Goal: Task Accomplishment & Management: Manage account settings

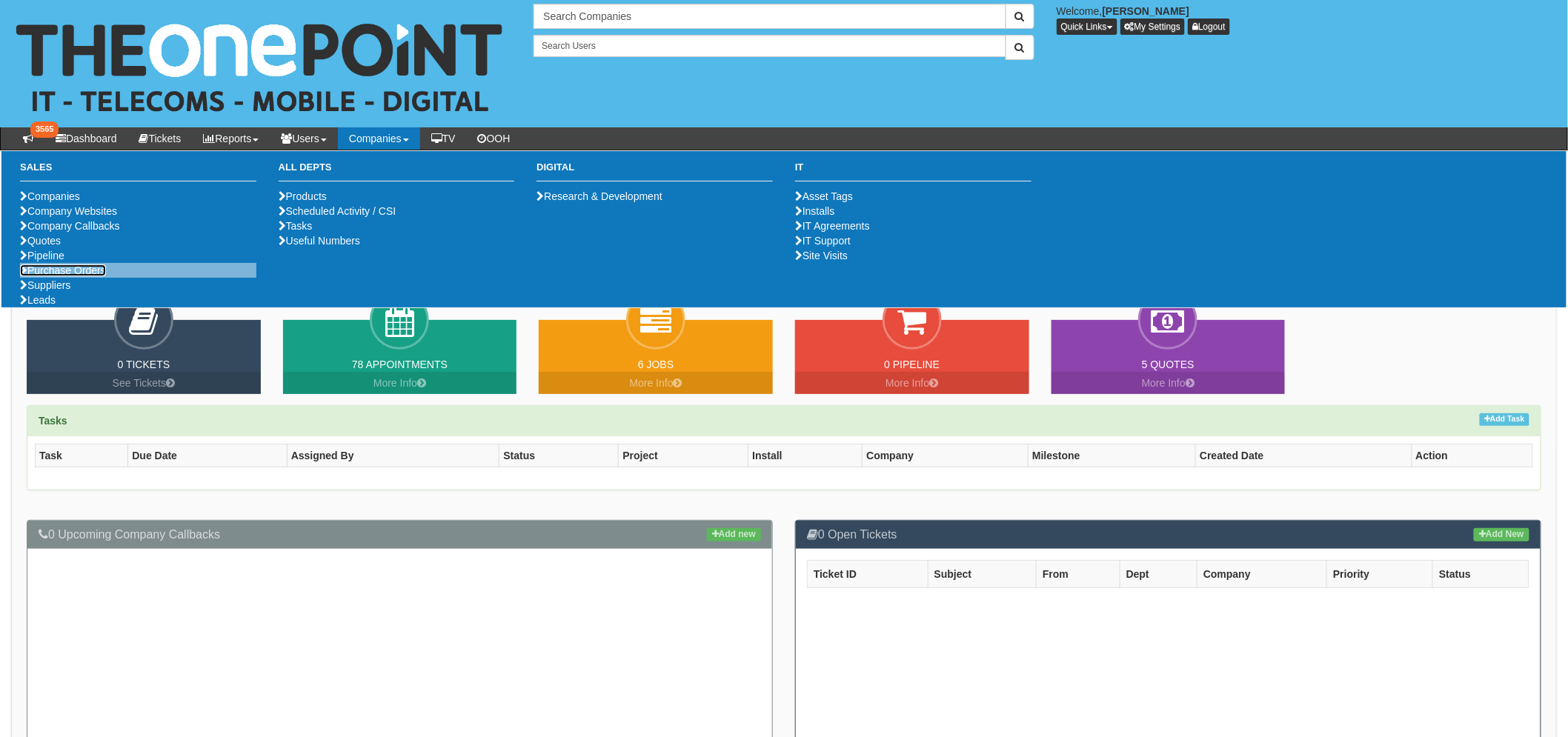
click at [106, 277] on link "Purchase Orders" at bounding box center [62, 270] width 86 height 12
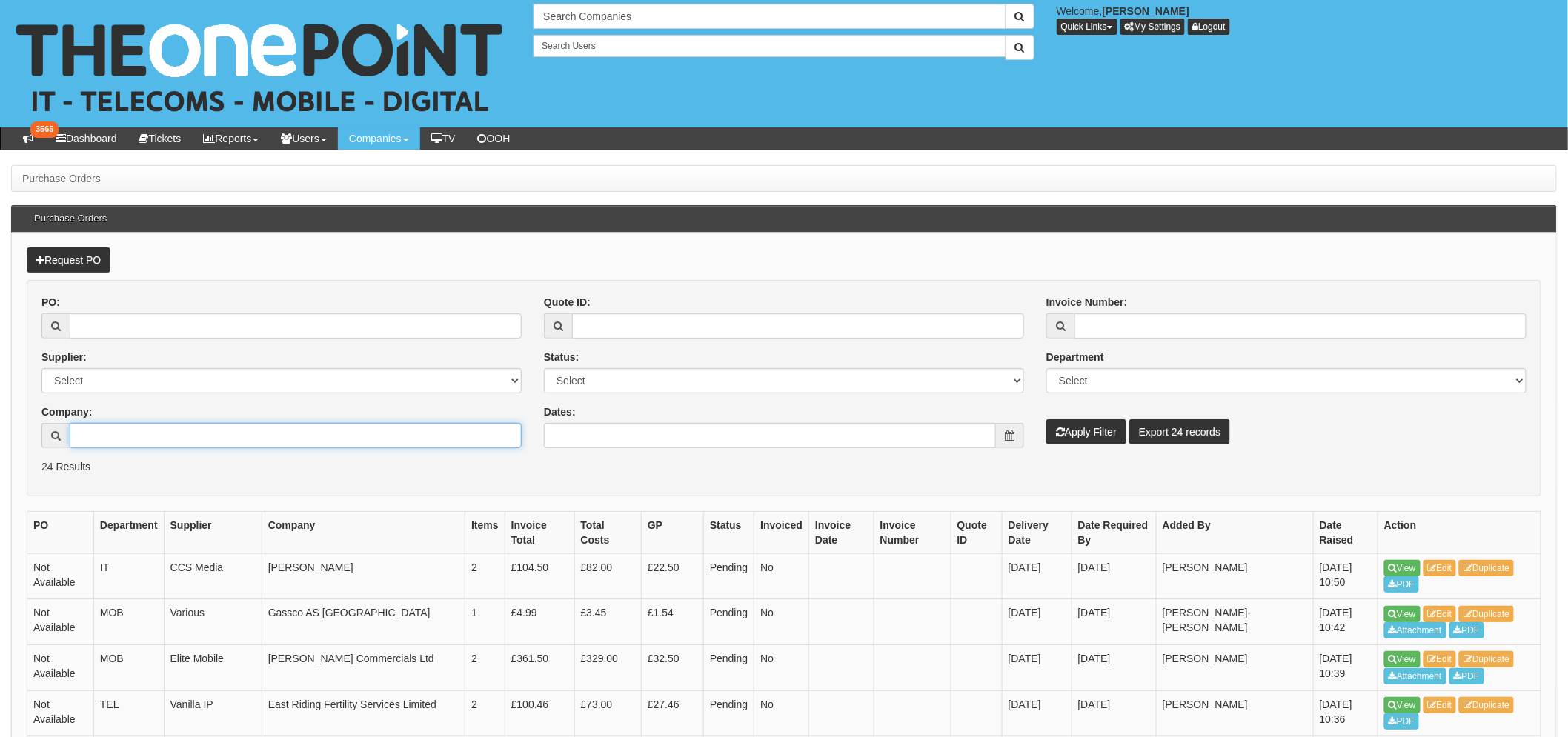
click at [175, 442] on input "Company:" at bounding box center [296, 436] width 452 height 26
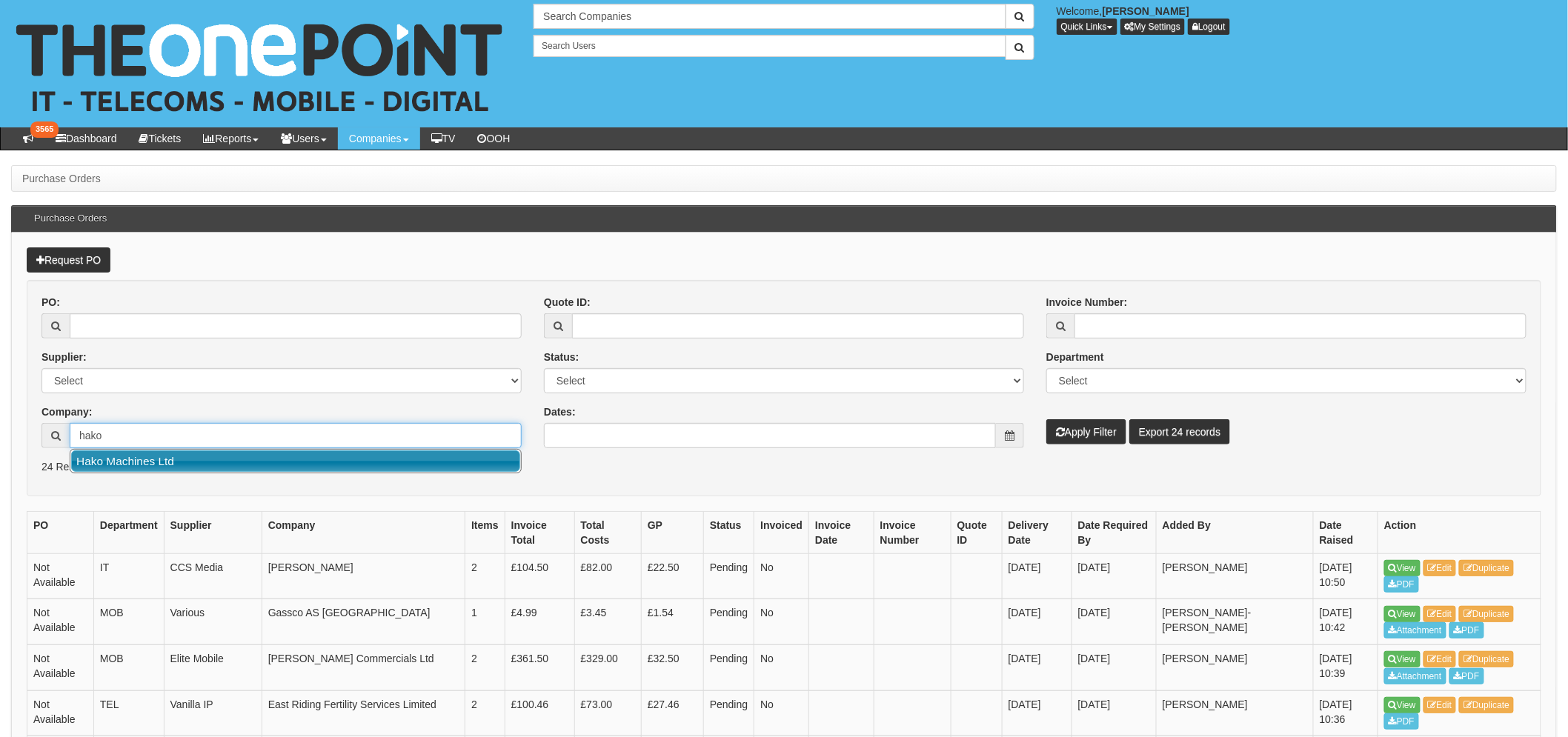
click at [164, 472] on ul "Hako Machines Ltd" at bounding box center [296, 461] width 452 height 25
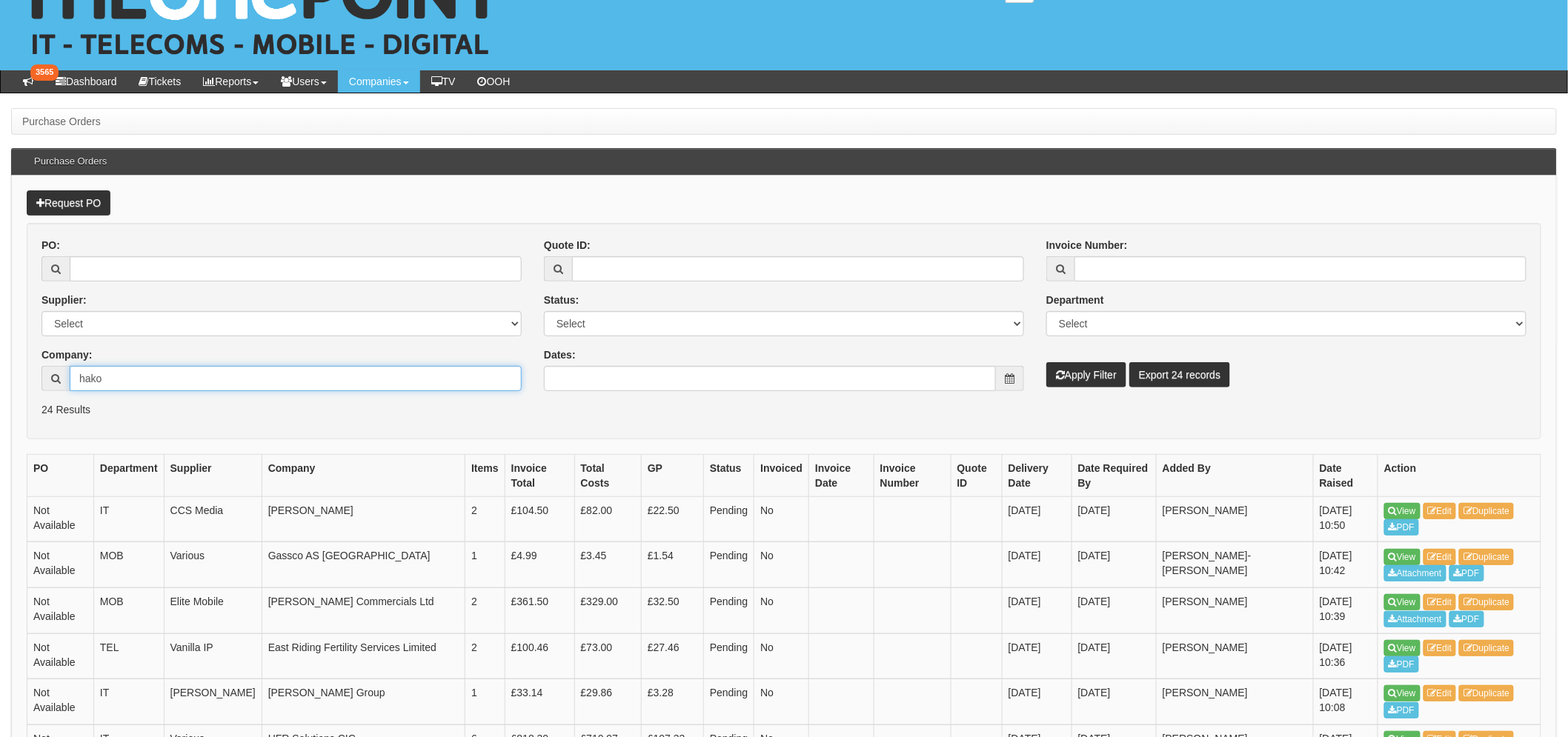
scroll to position [82, 0]
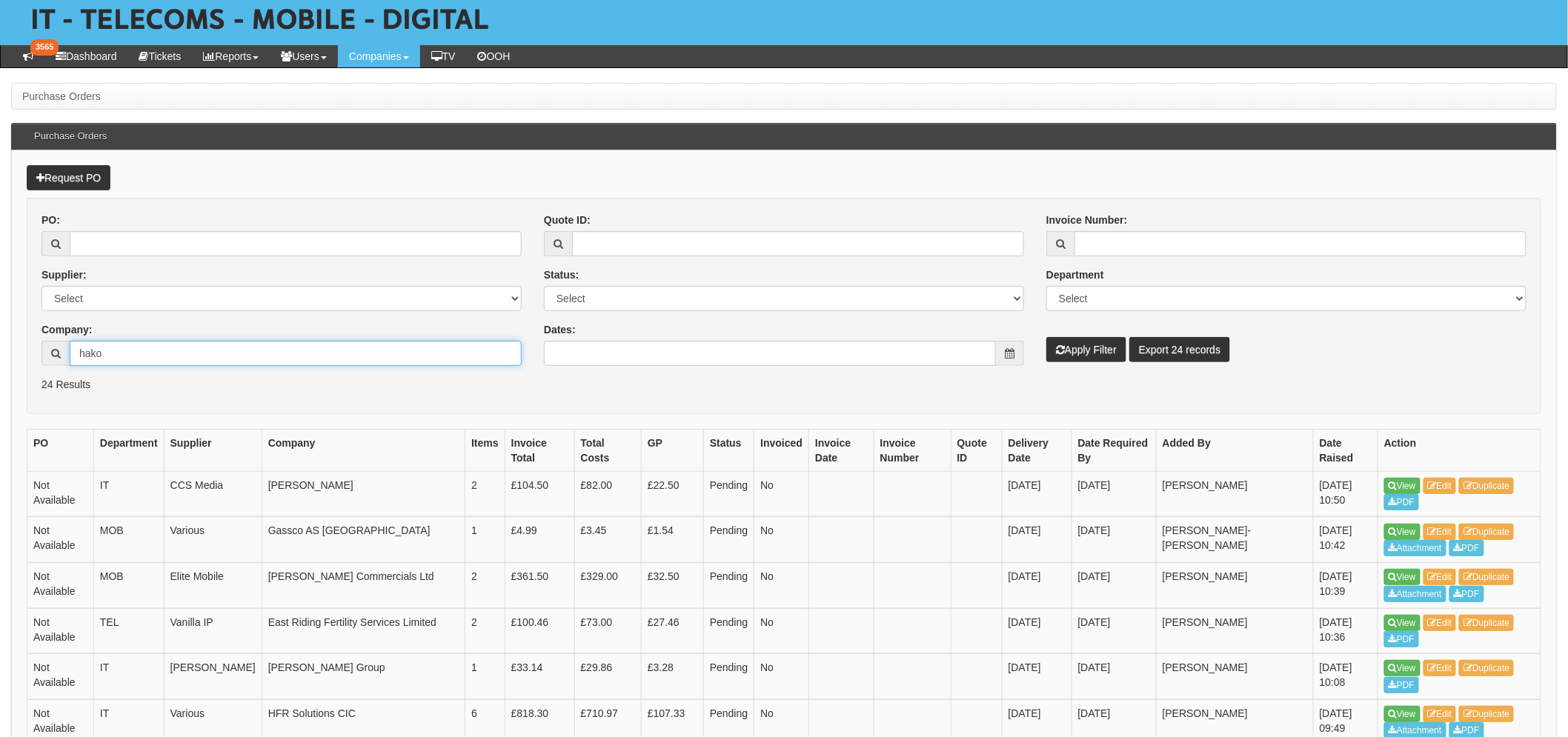
click at [301, 346] on input "hako" at bounding box center [296, 354] width 452 height 26
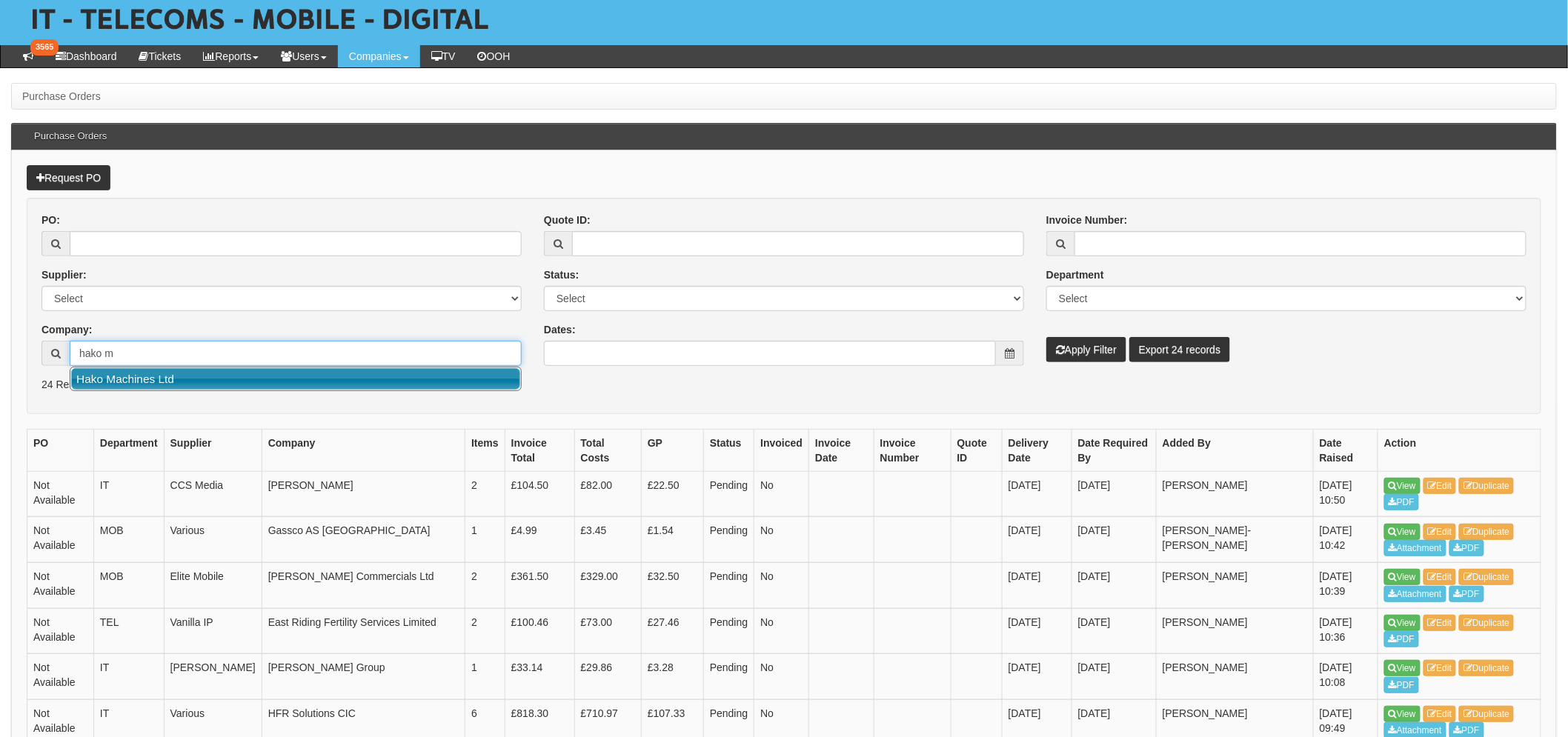
click at [195, 380] on link "Hako Machines Ltd" at bounding box center [296, 379] width 449 height 22
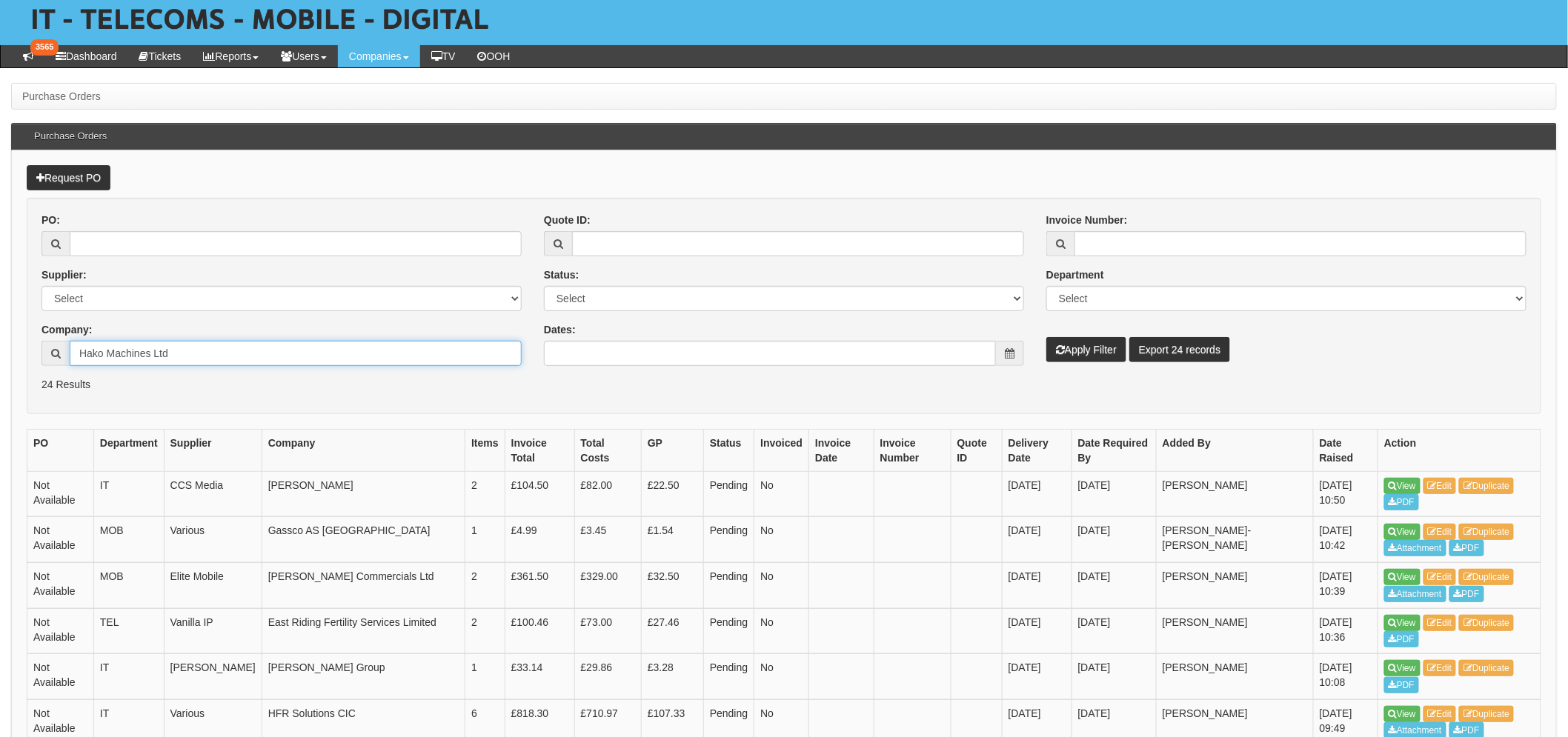
type input "Hako Machines Ltd"
click at [1108, 353] on button "Apply Filter" at bounding box center [1086, 350] width 80 height 26
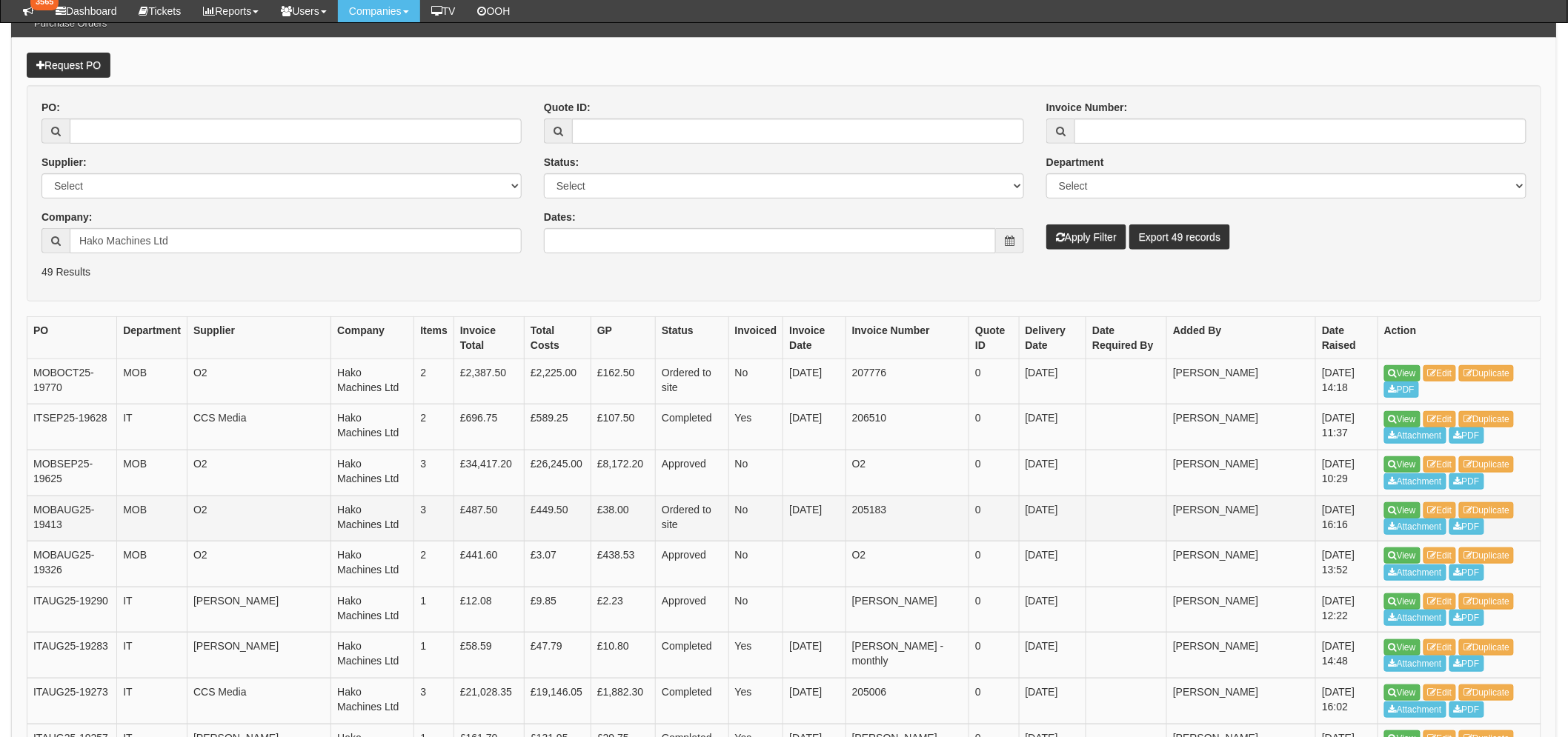
scroll to position [165, 0]
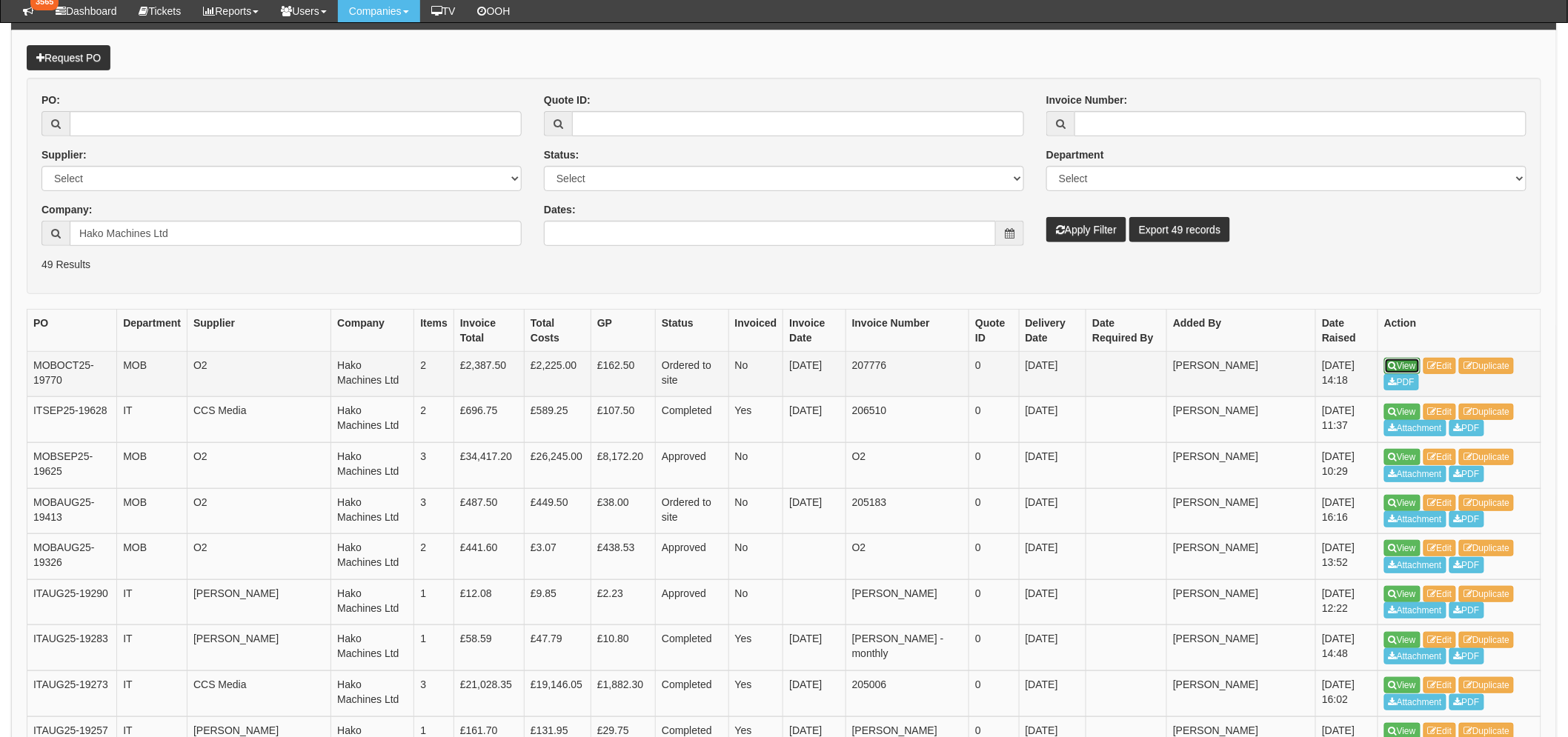
click at [1396, 367] on icon at bounding box center [1393, 366] width 8 height 9
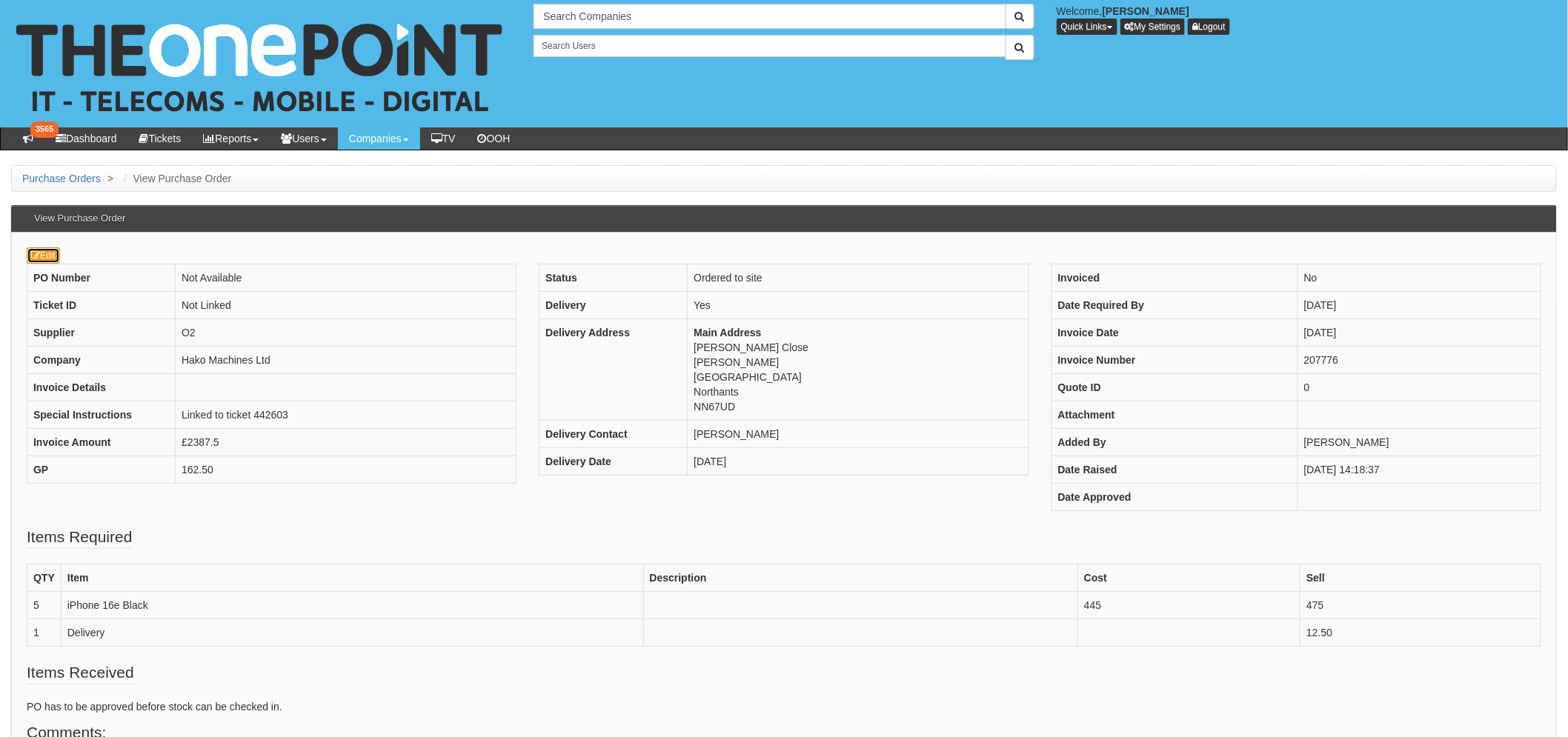
click at [55, 255] on link "Edit" at bounding box center [43, 255] width 34 height 17
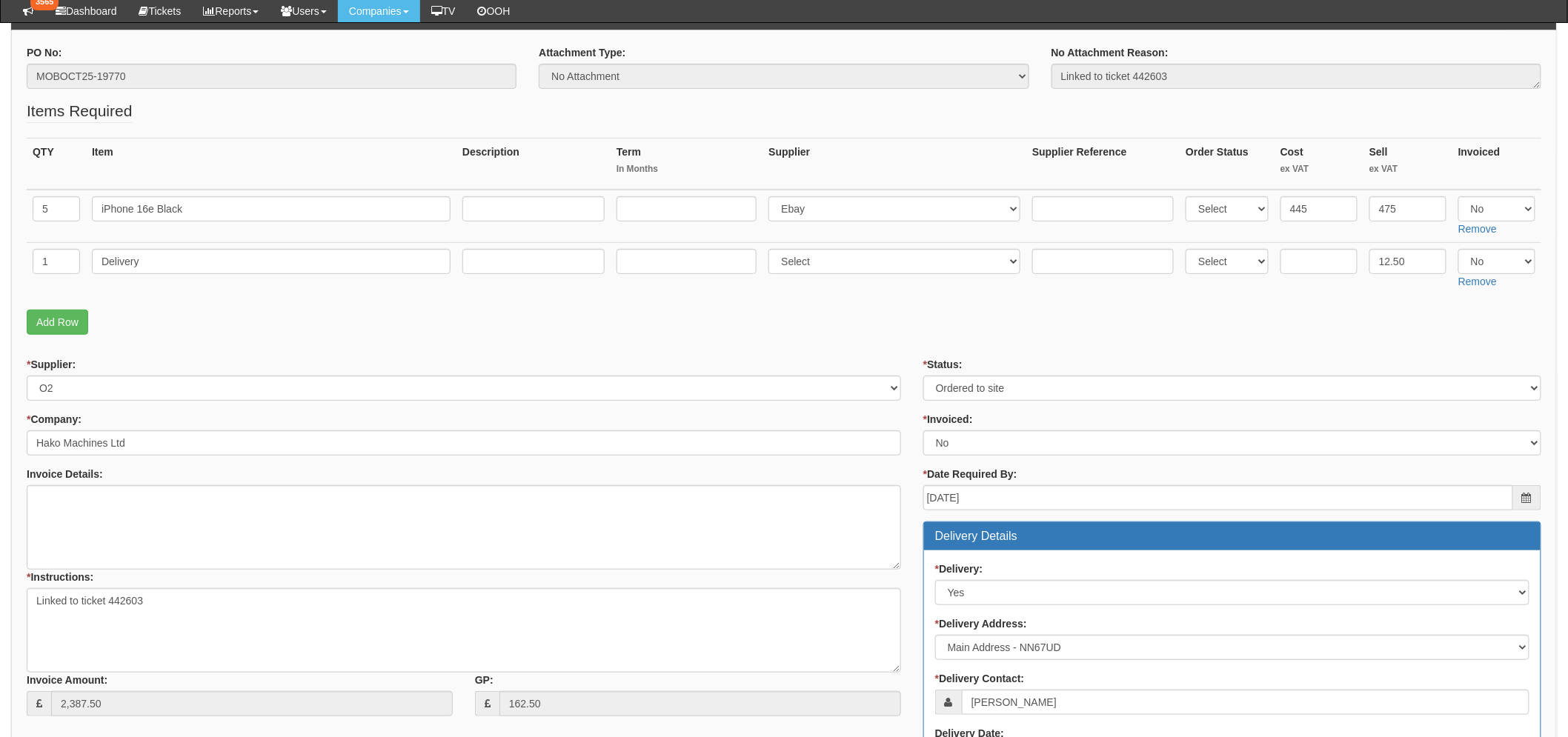
scroll to position [164, 0]
click at [46, 208] on input "5" at bounding box center [56, 210] width 47 height 26
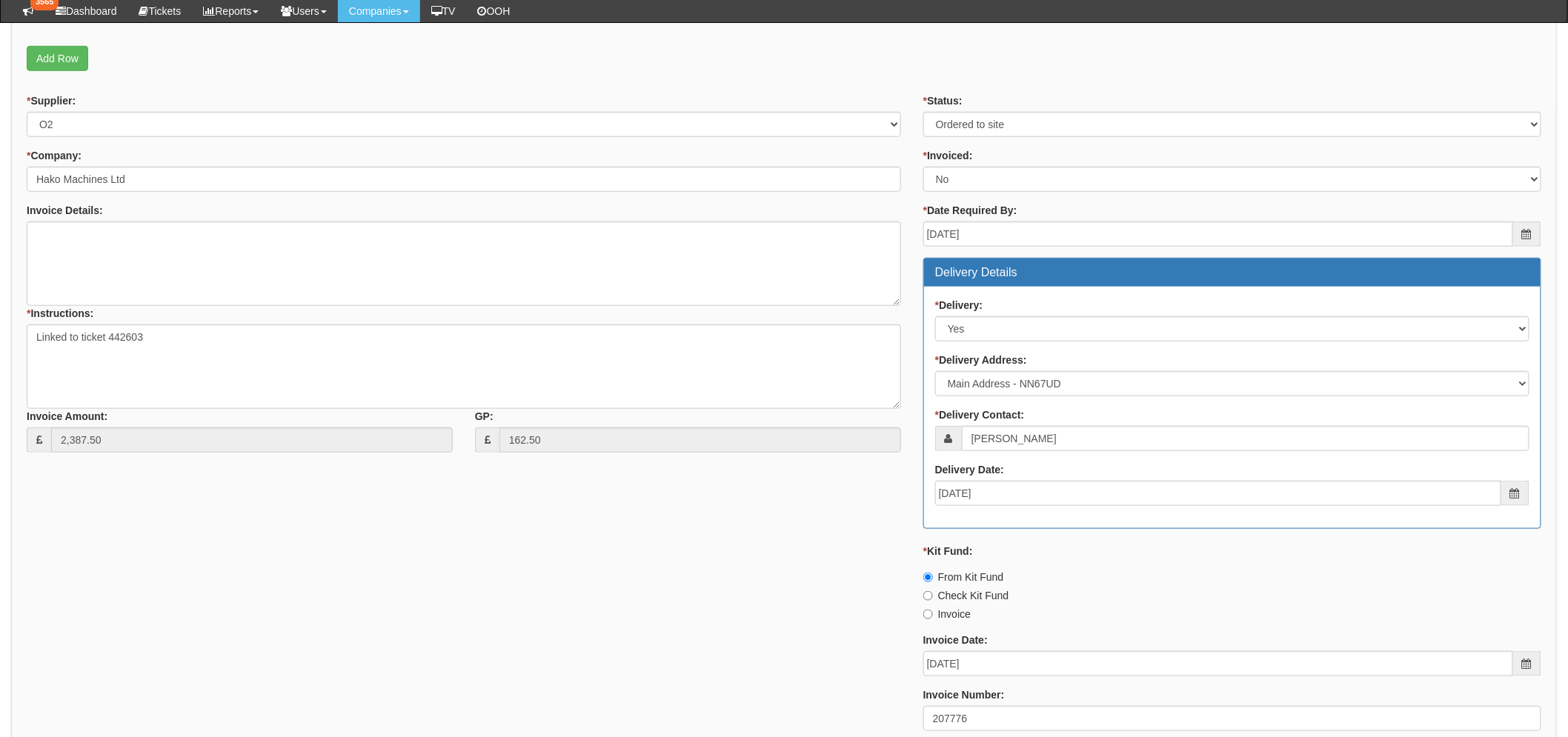
scroll to position [575, 0]
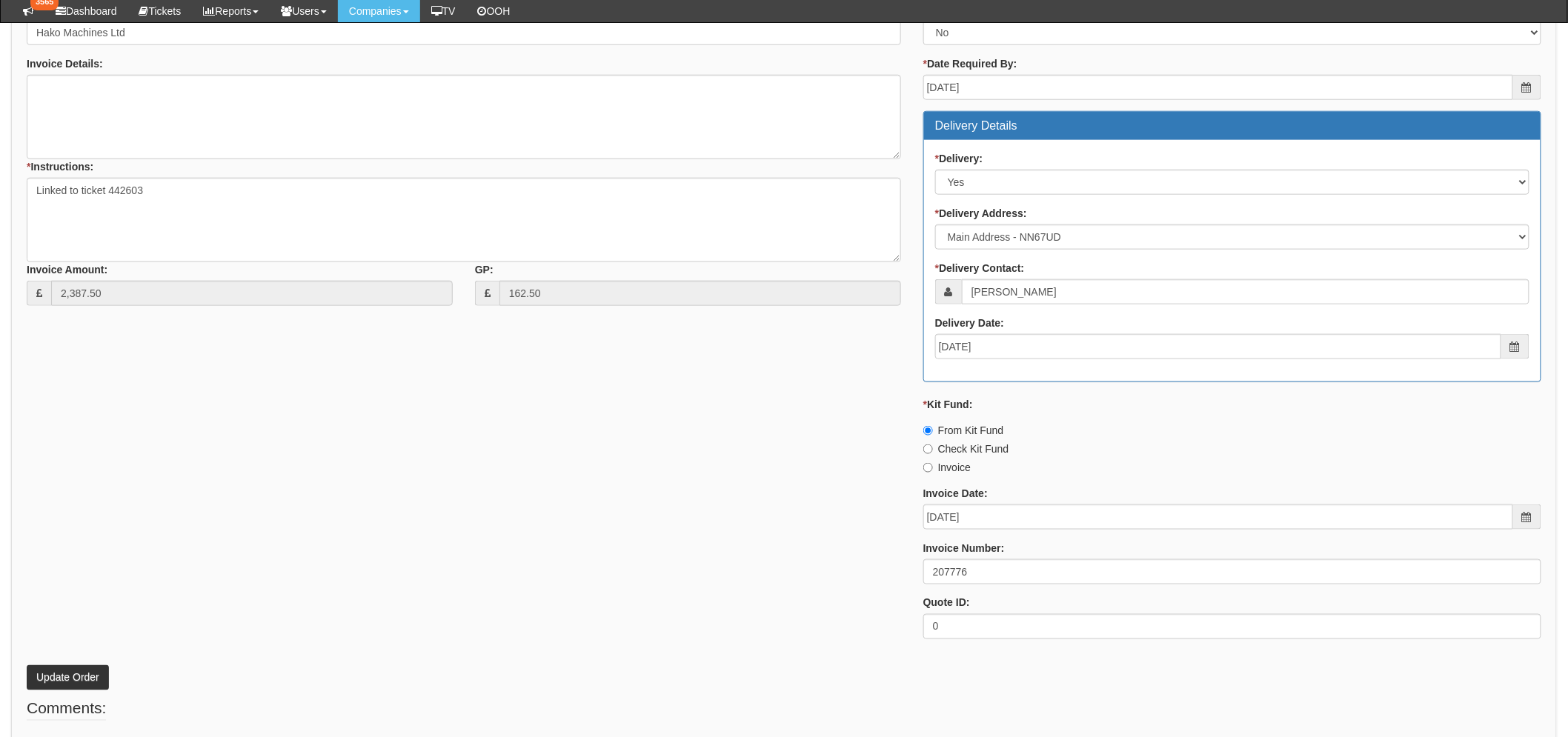
type input "6"
click at [54, 678] on button "Update Order" at bounding box center [67, 678] width 82 height 26
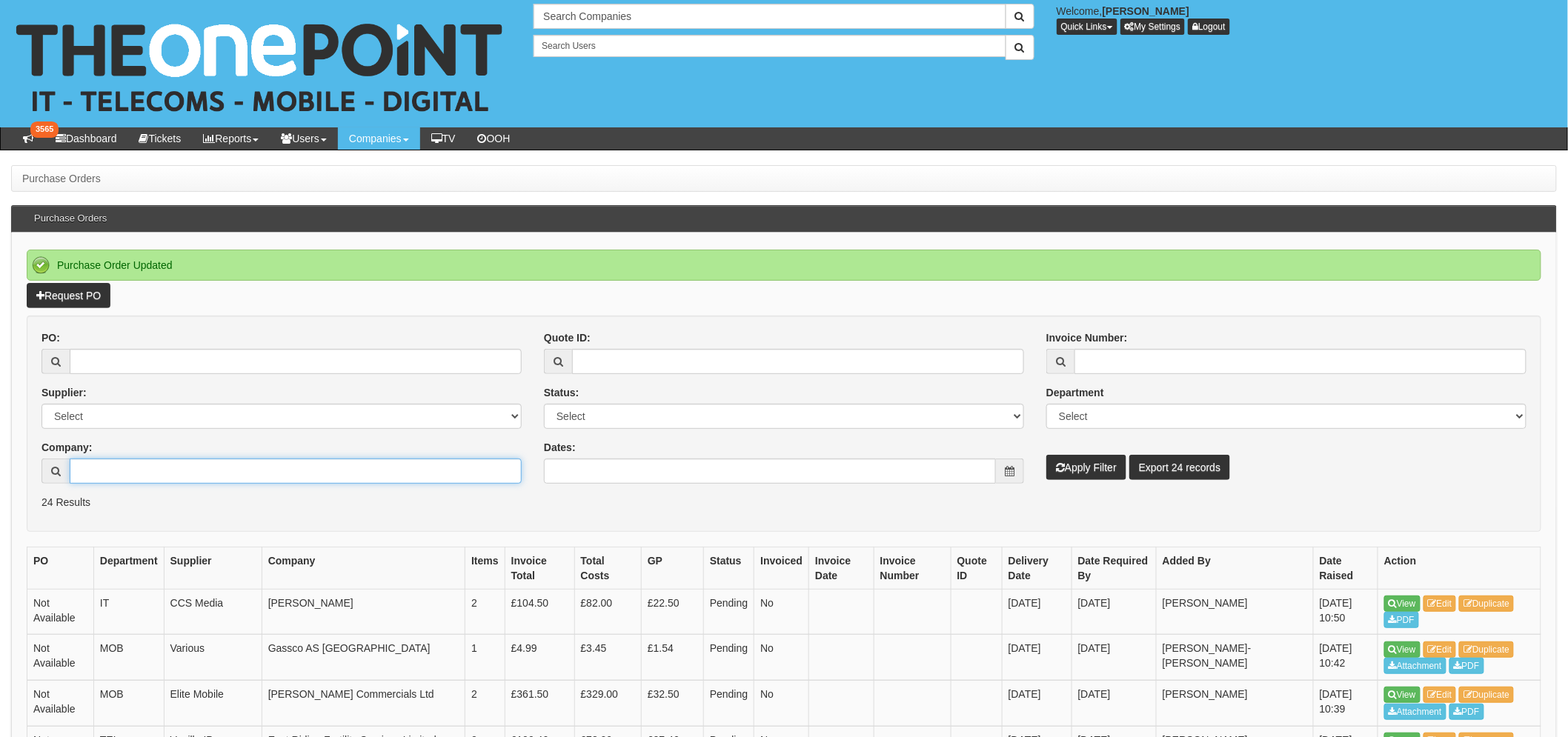
click at [191, 471] on input "Company:" at bounding box center [296, 472] width 452 height 26
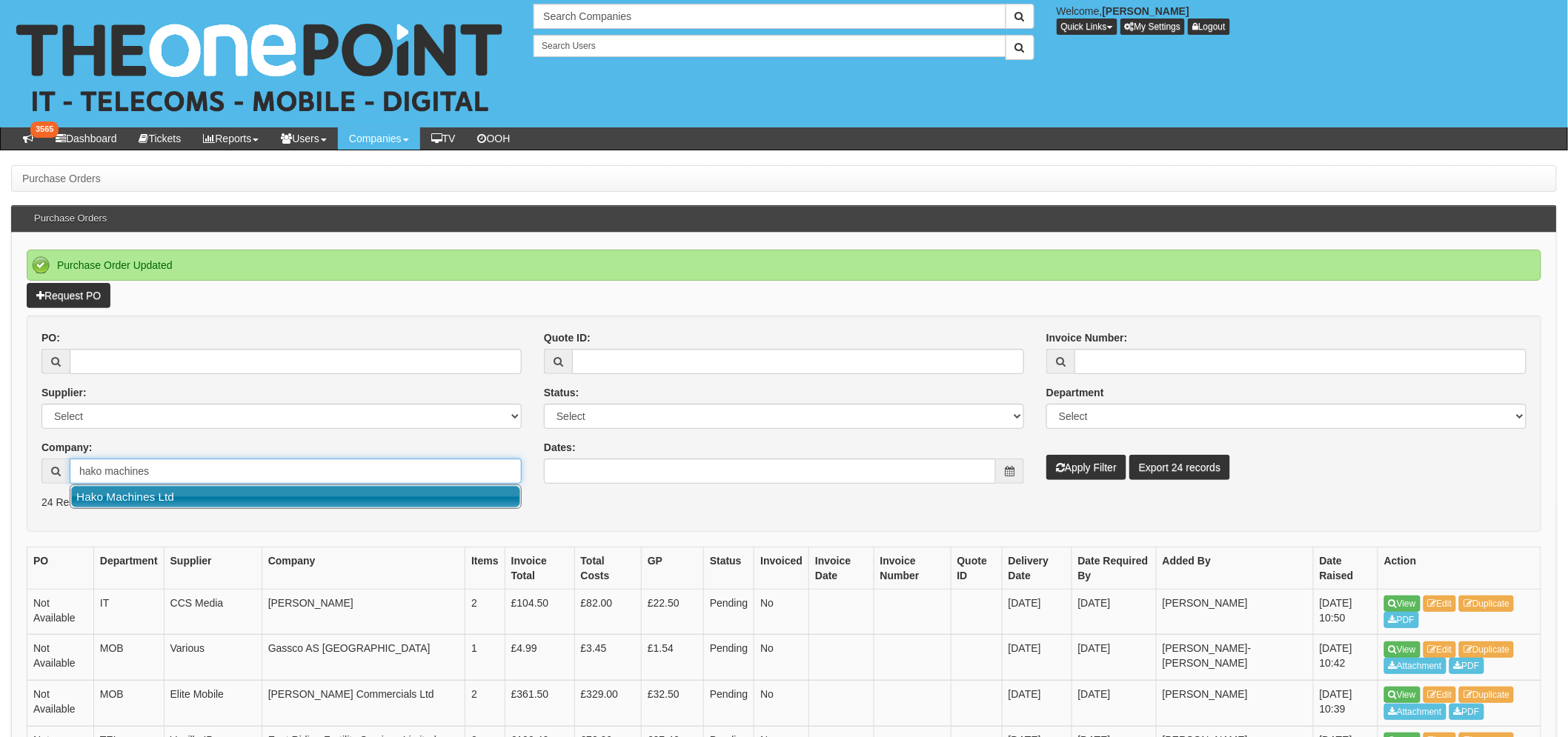
click at [87, 499] on link "Hako Machines Ltd" at bounding box center [296, 497] width 449 height 22
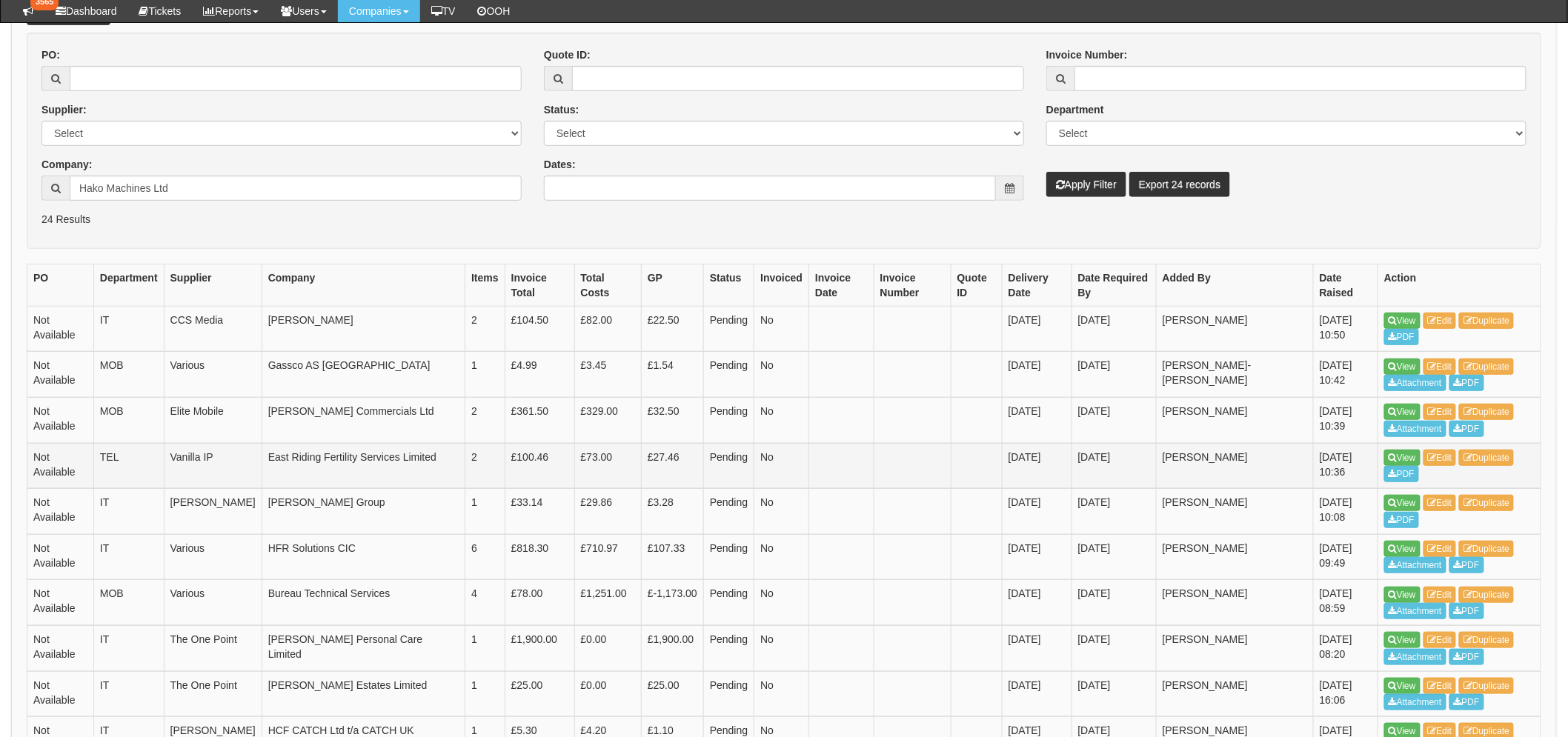
scroll to position [246, 0]
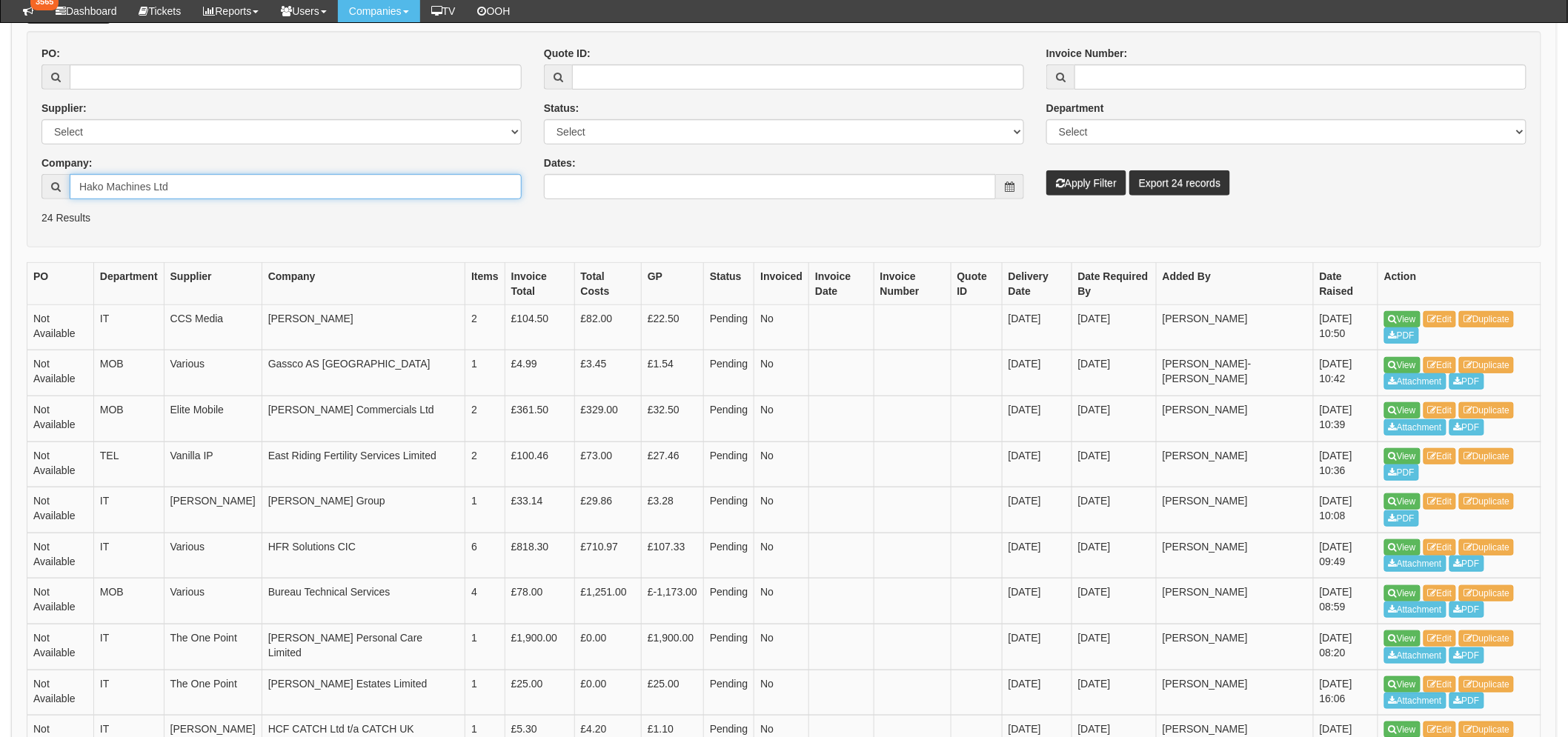
click at [225, 184] on input "Hako Machines Ltd" at bounding box center [296, 187] width 452 height 26
drag, startPoint x: 174, startPoint y: 190, endPoint x: 154, endPoint y: 190, distance: 20.0
click at [154, 190] on input "Hako Machines Ltd" at bounding box center [296, 187] width 452 height 26
click at [189, 213] on link "Hako Machines Ltd" at bounding box center [296, 213] width 449 height 22
type input "Hako Machines Ltd"
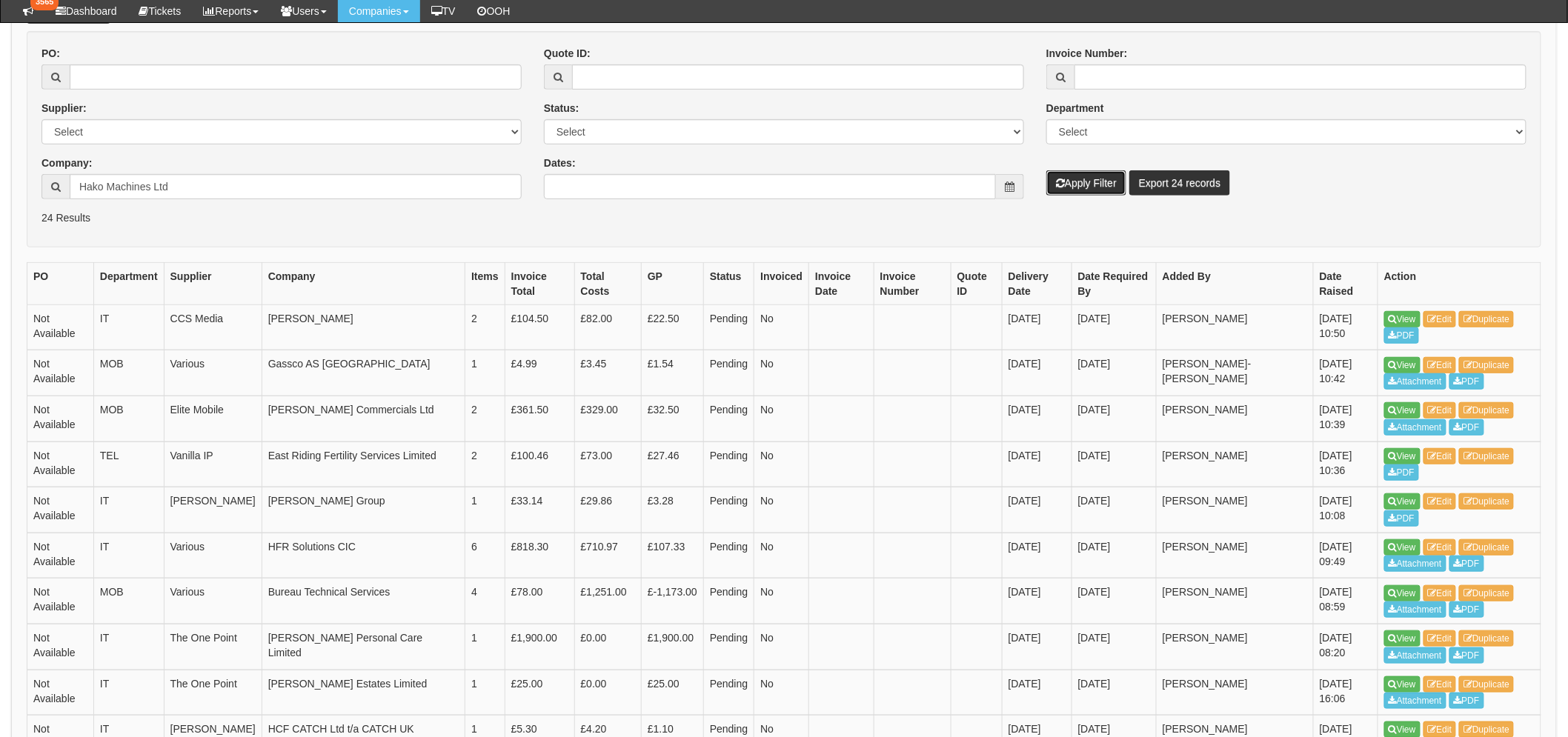
click at [1071, 188] on button "Apply Filter" at bounding box center [1086, 183] width 80 height 26
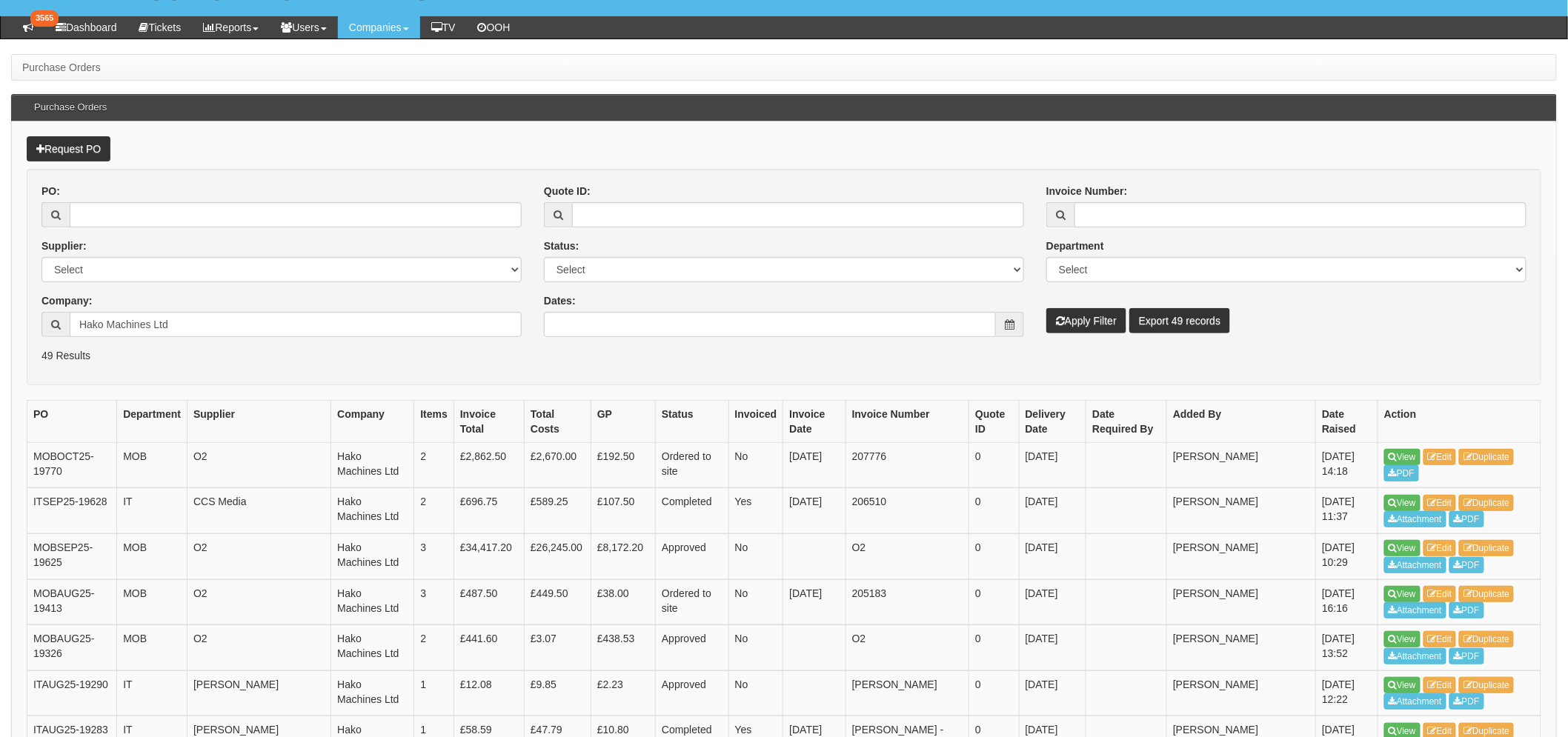
scroll to position [329, 0]
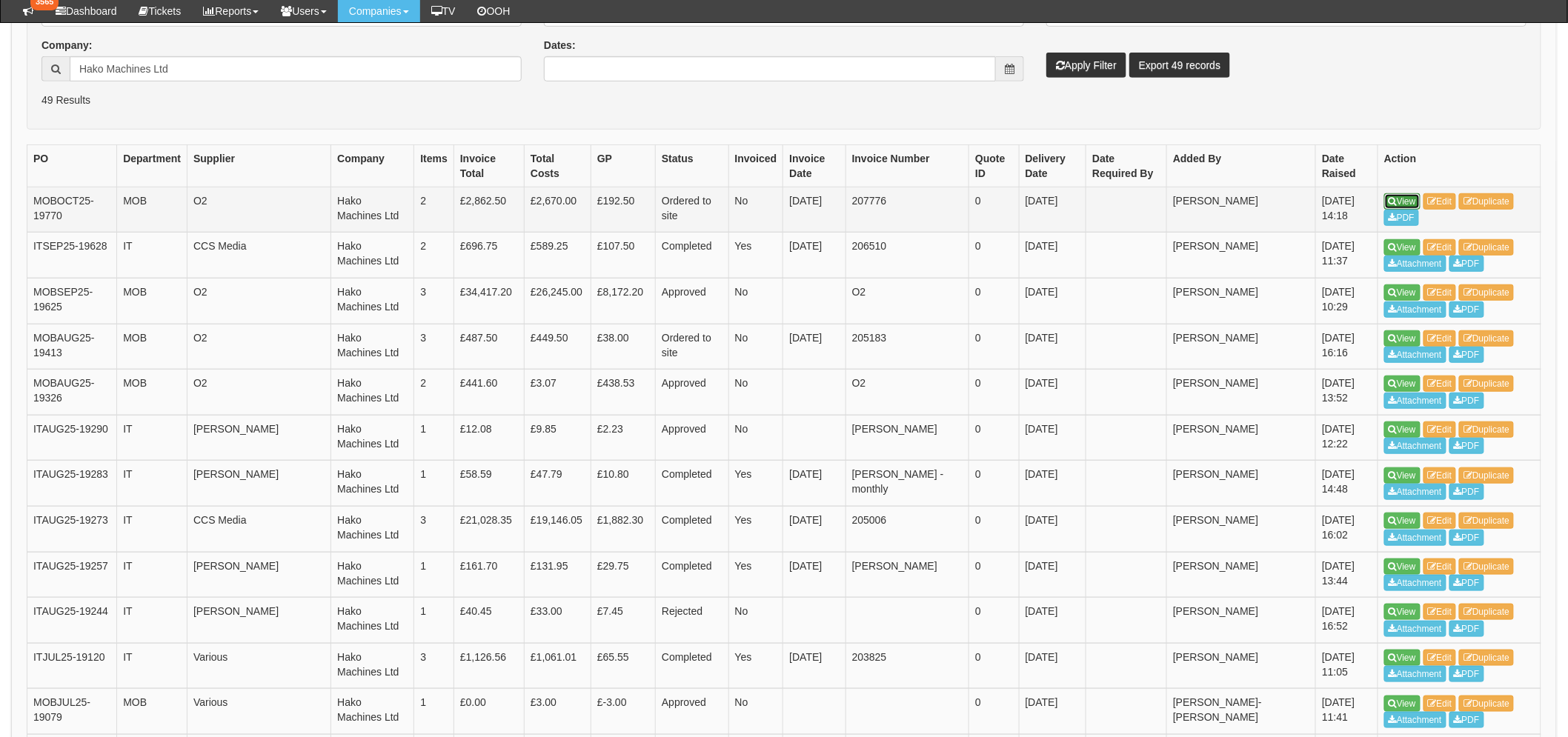
click at [1414, 205] on link "View" at bounding box center [1402, 201] width 36 height 17
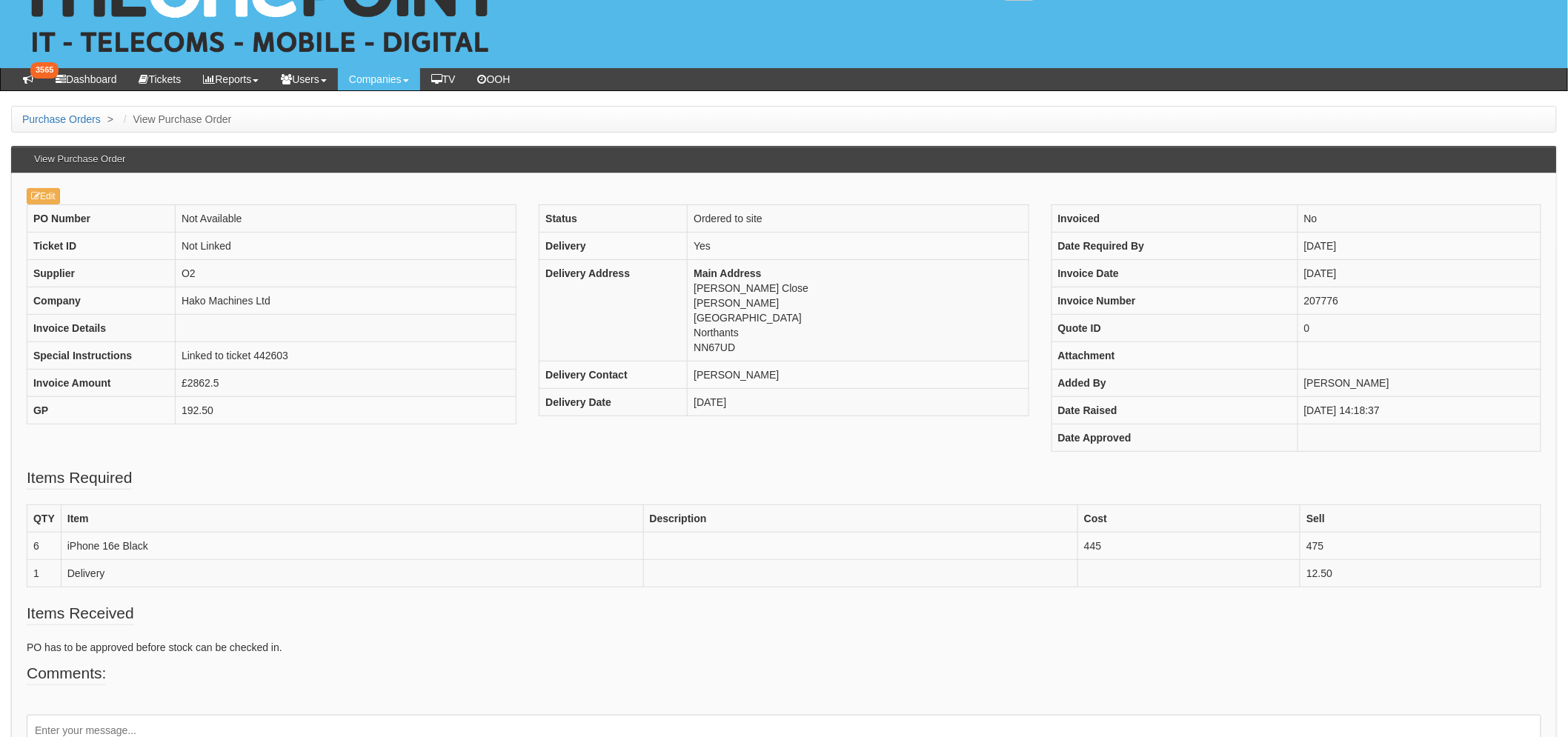
scroll to position [154, 0]
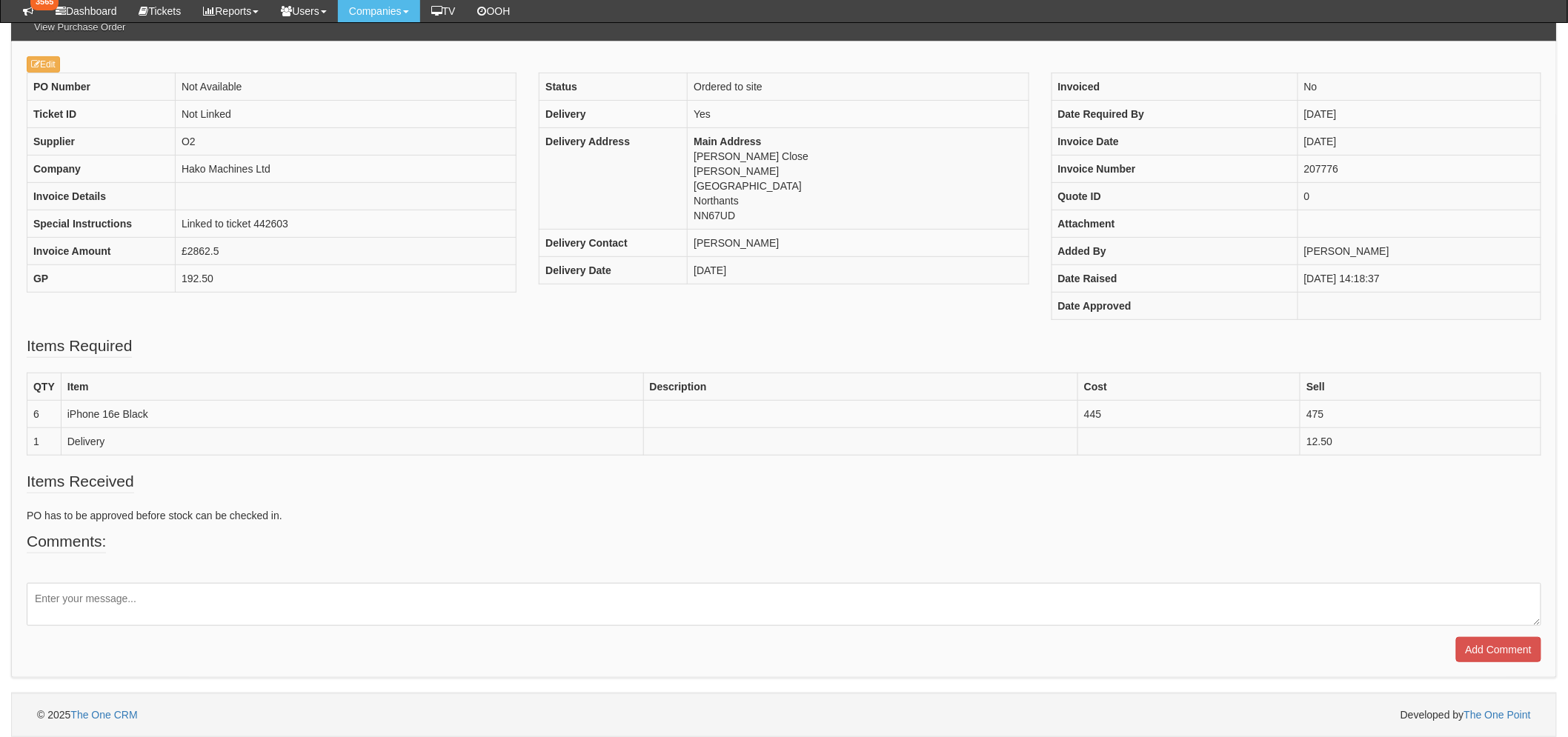
click at [94, 619] on textarea at bounding box center [784, 605] width 1515 height 43
type textarea "This was for 5, and 5 were ordered, but O2 sent 6 out. The customer has decided…"
click at [1469, 647] on input "Add Comment" at bounding box center [1499, 650] width 85 height 26
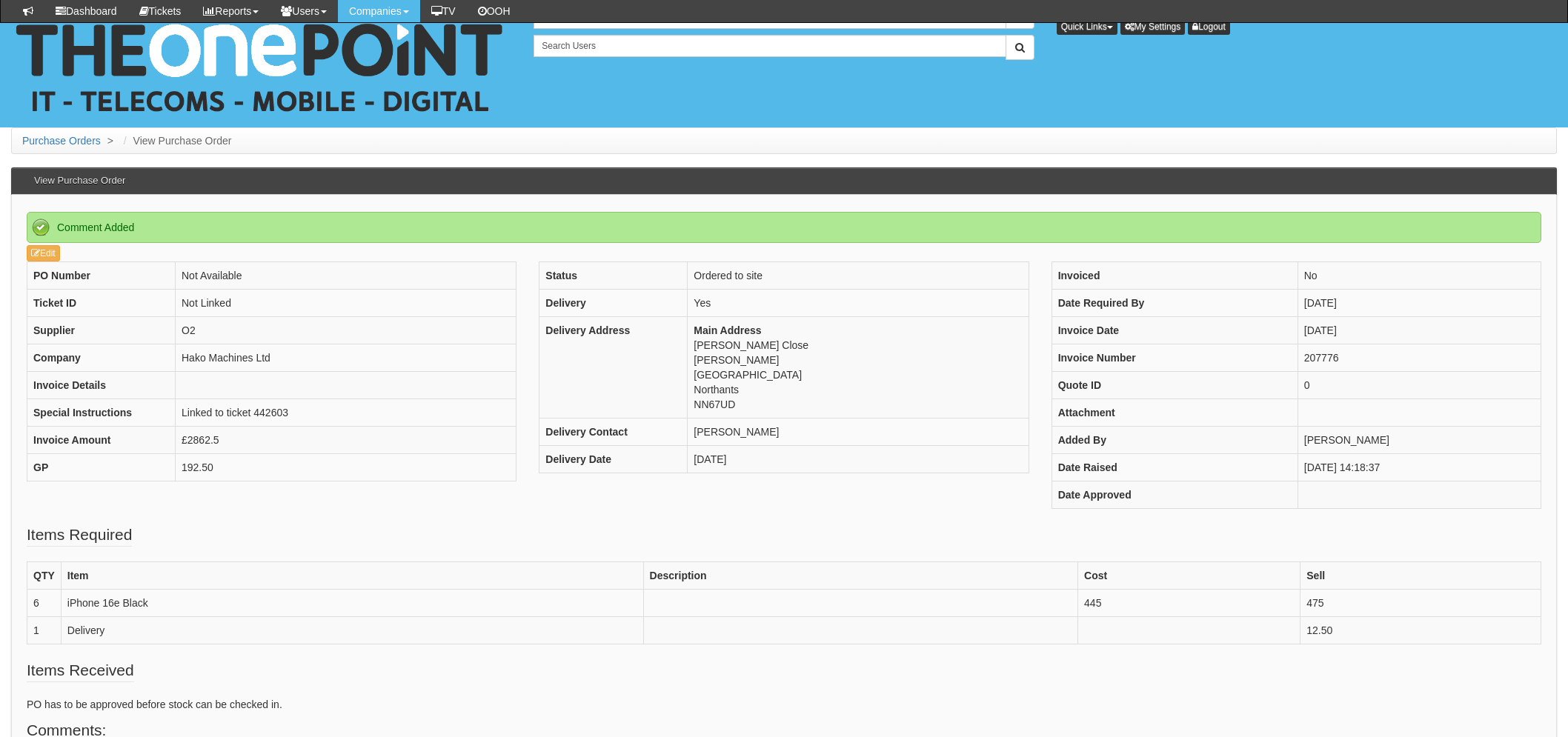
scroll to position [255, 0]
